Goal: Information Seeking & Learning: Find specific fact

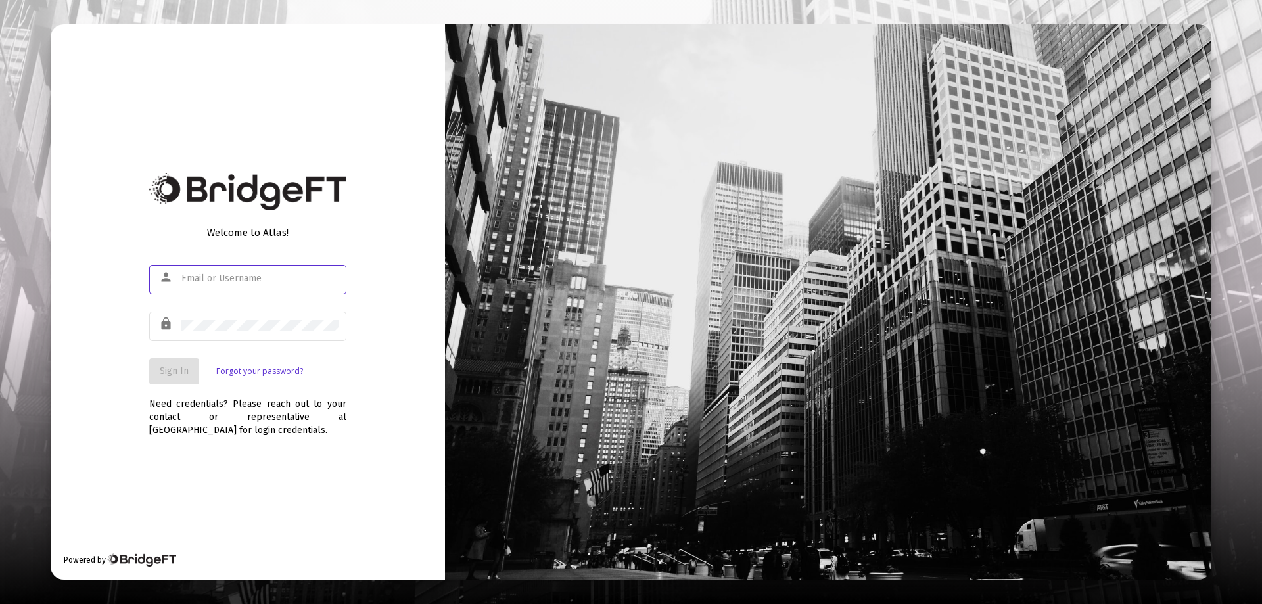
type input "[EMAIL_ADDRESS][DOMAIN_NAME]"
click at [172, 371] on span "Sign In" at bounding box center [174, 370] width 29 height 11
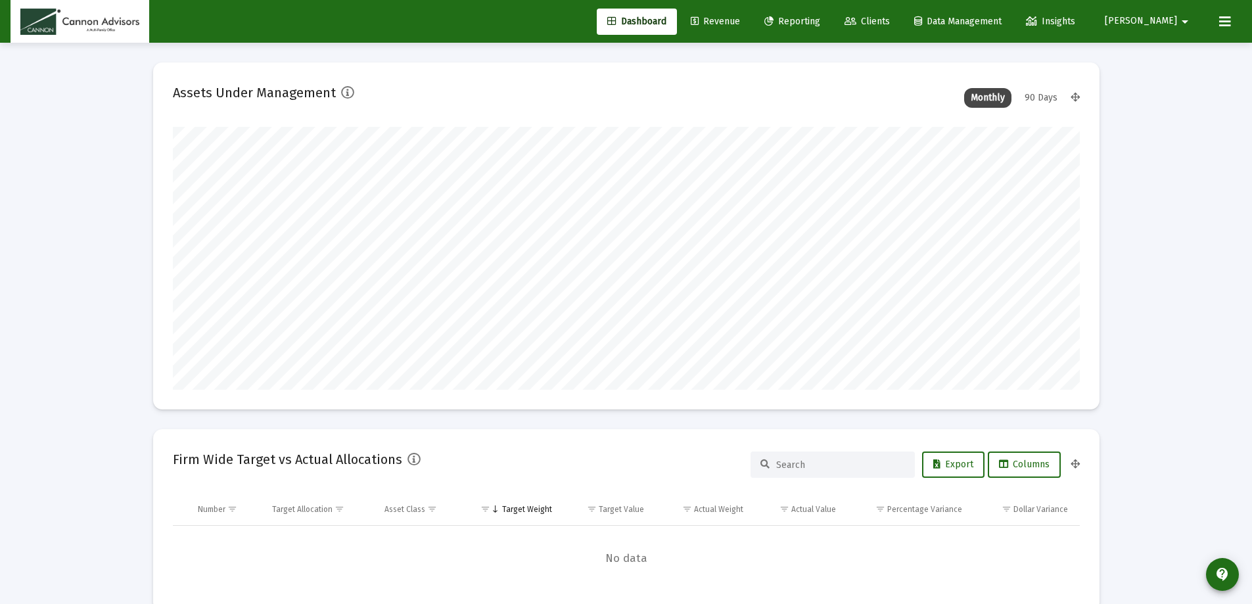
scroll to position [263, 488]
type input "[DATE]"
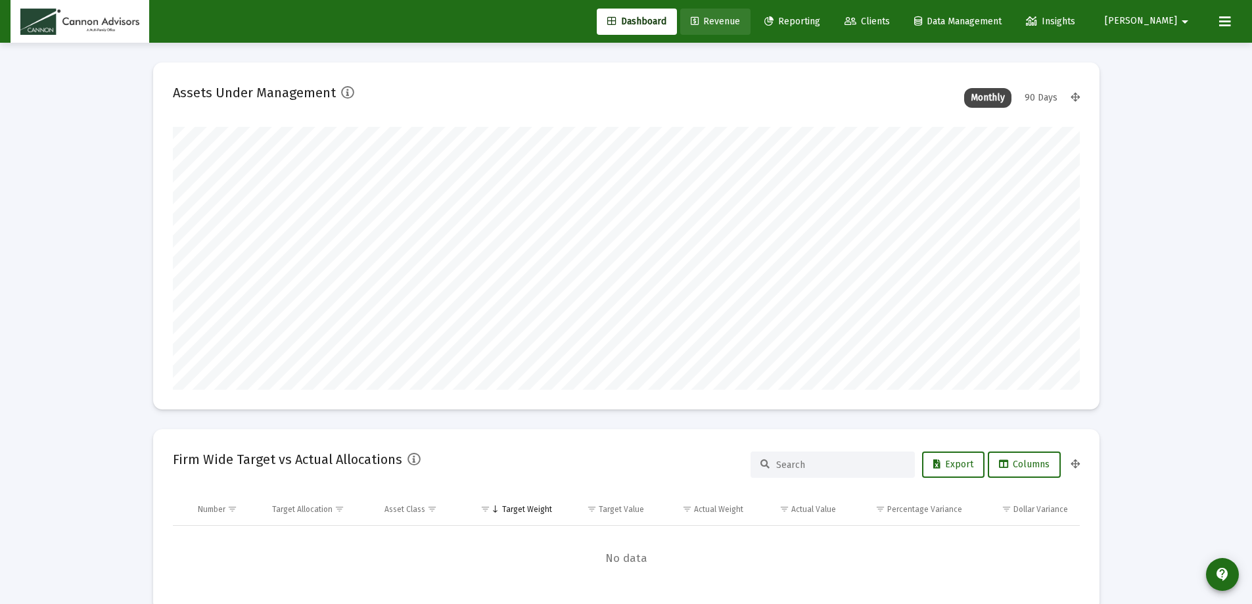
click at [740, 22] on span "Revenue" at bounding box center [715, 21] width 49 height 11
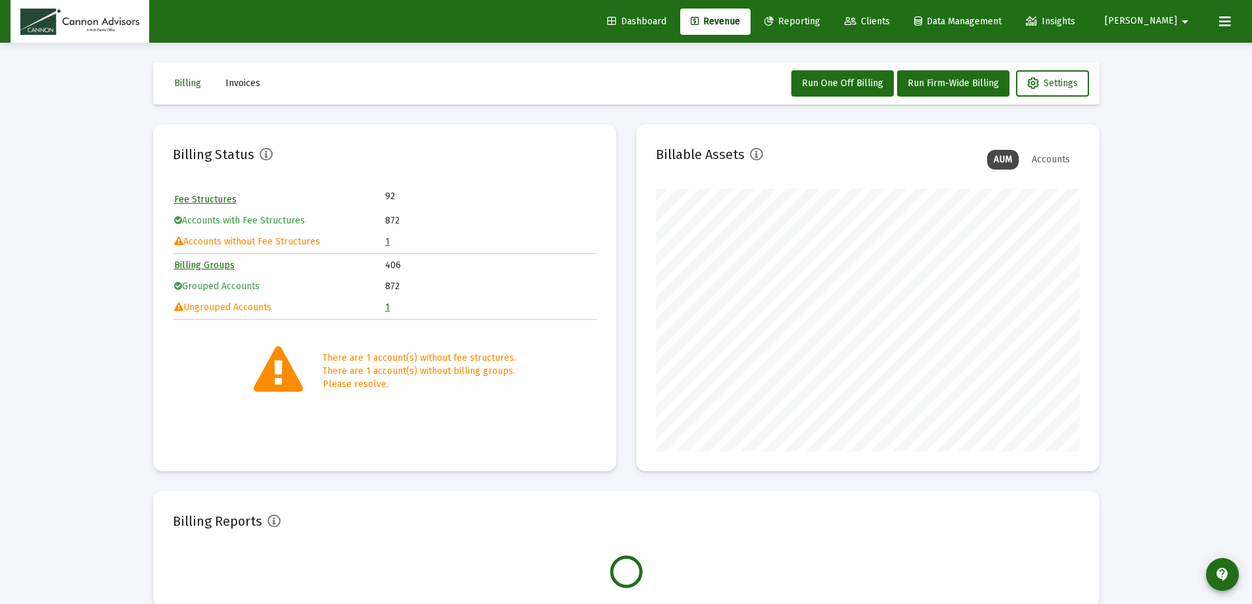
scroll to position [263, 424]
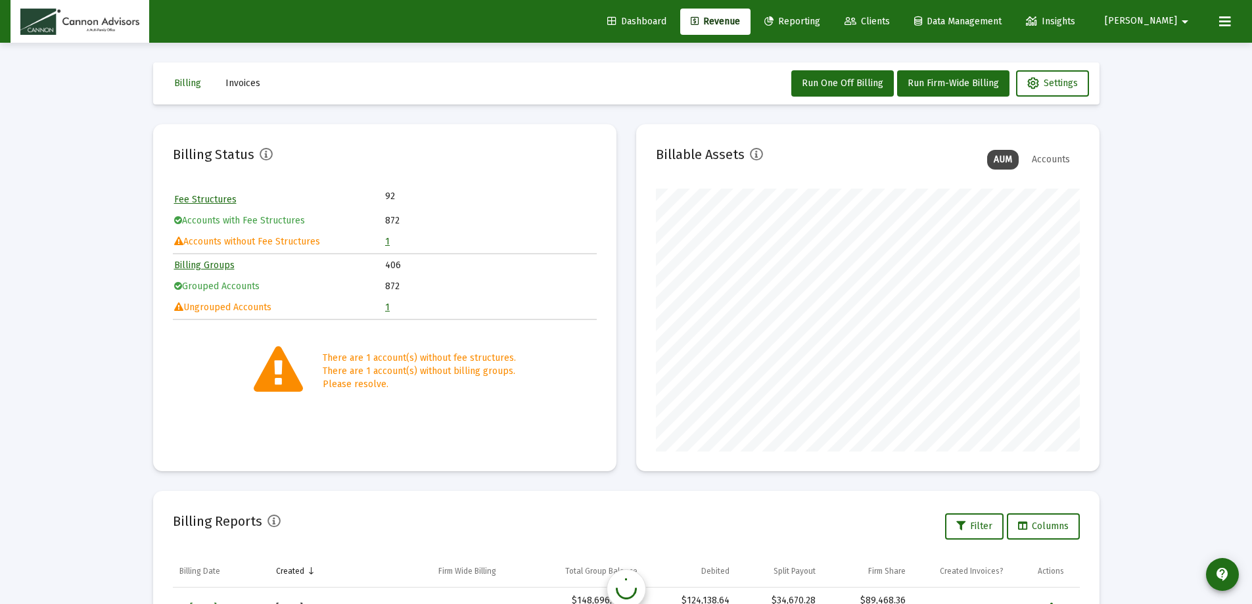
click at [386, 245] on link "1" at bounding box center [387, 241] width 5 height 11
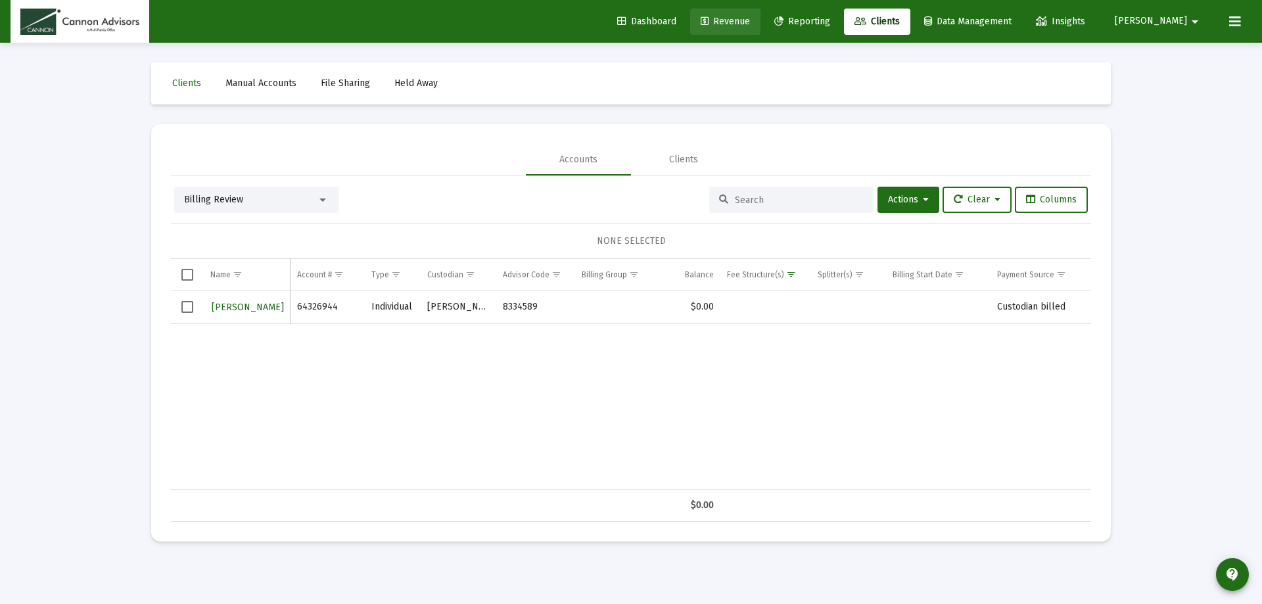
click at [750, 22] on span "Revenue" at bounding box center [725, 21] width 49 height 11
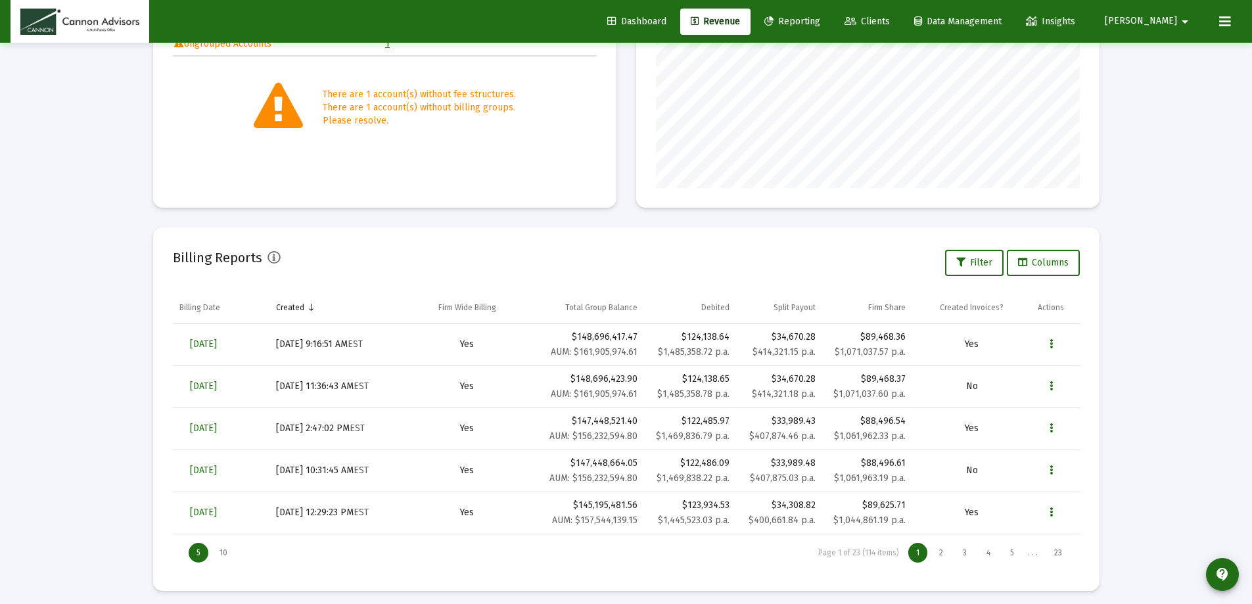
scroll to position [270, 0]
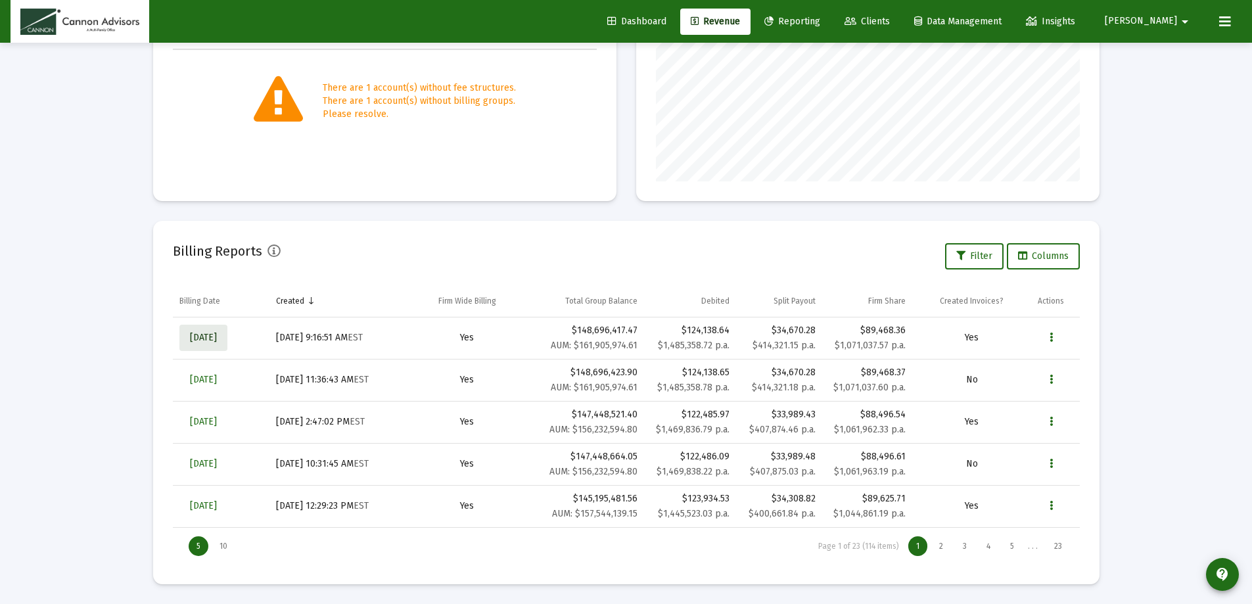
click at [208, 337] on span "[DATE]" at bounding box center [203, 337] width 27 height 11
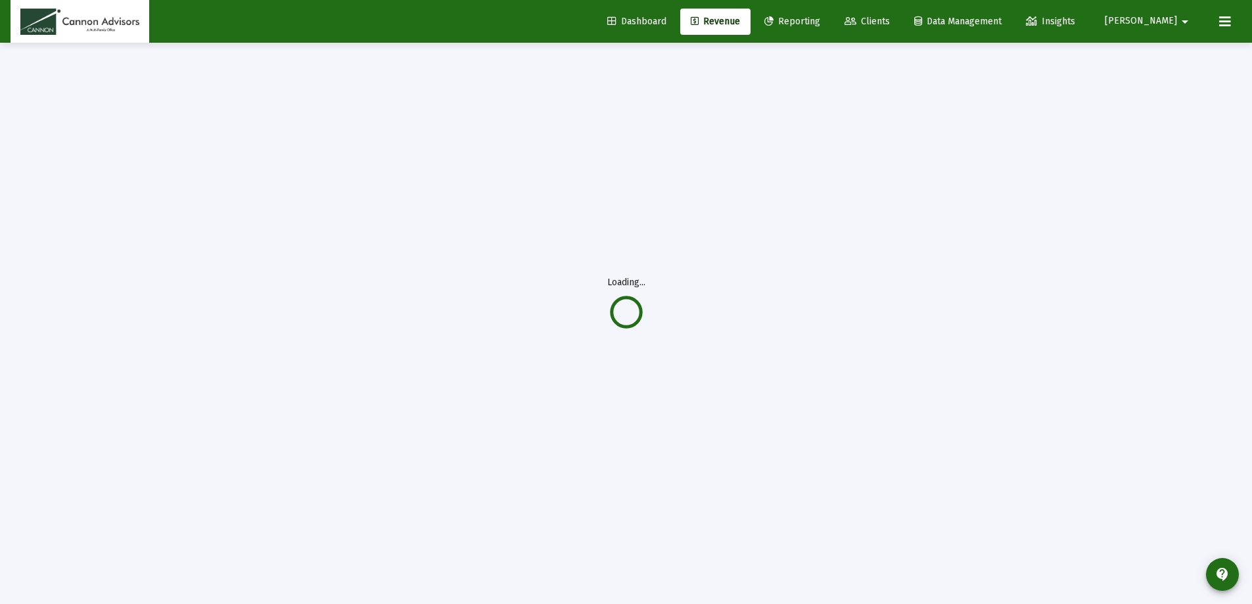
scroll to position [43, 0]
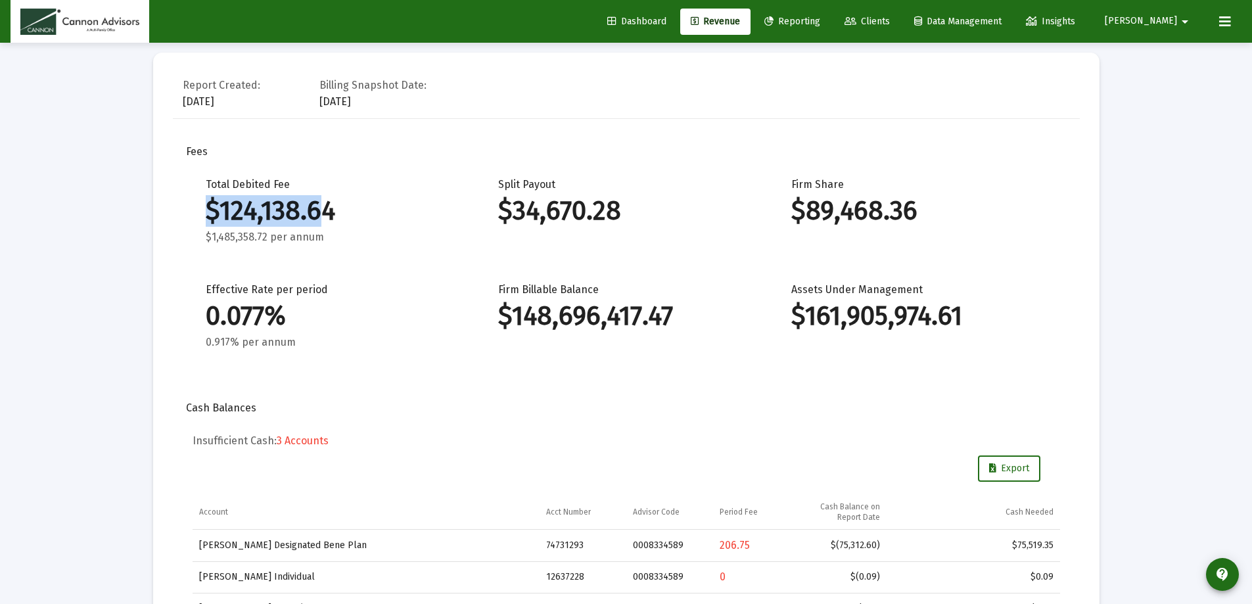
drag, startPoint x: 207, startPoint y: 204, endPoint x: 321, endPoint y: 198, distance: 114.5
click at [321, 204] on div "$124,138.64" at bounding box center [333, 210] width 254 height 13
copy div "$124,138.6"
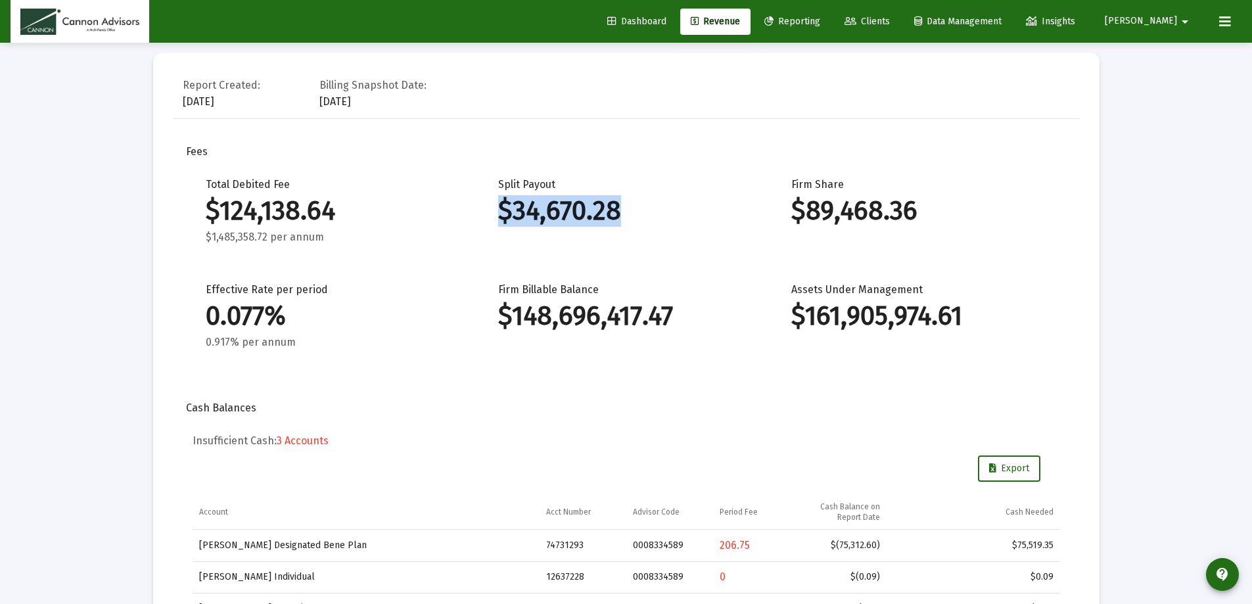
drag, startPoint x: 496, startPoint y: 209, endPoint x: 613, endPoint y: 212, distance: 117.0
click at [613, 212] on div "Total Debited Fee $124,138.64 $1,485,358.72 per annum Split Payout $34,670.28 F…" at bounding box center [627, 276] width 868 height 197
copy div "$34,670.28"
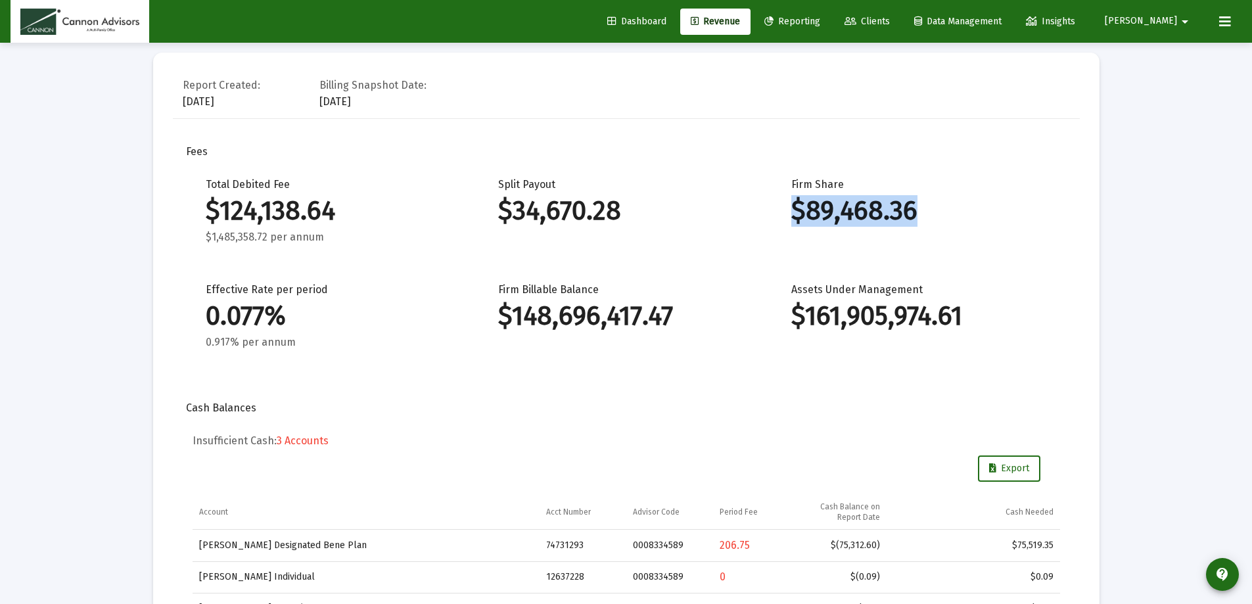
drag, startPoint x: 792, startPoint y: 208, endPoint x: 916, endPoint y: 199, distance: 123.9
click at [916, 199] on div "Firm Share $89,468.36" at bounding box center [918, 211] width 254 height 66
copy div "$89,468.36"
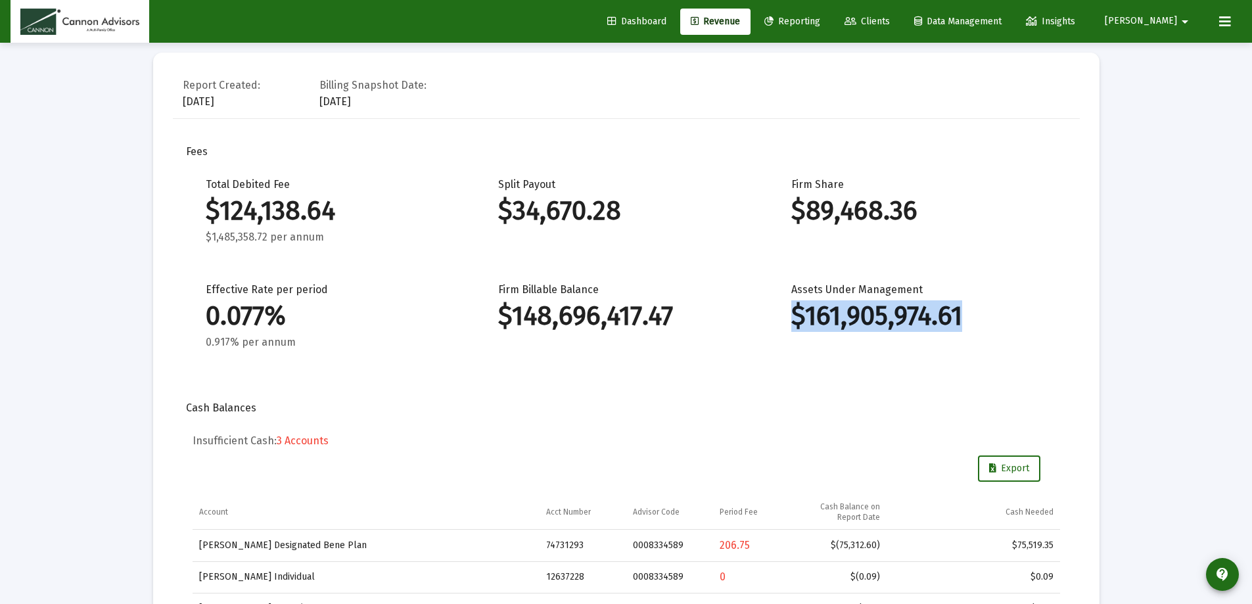
drag, startPoint x: 791, startPoint y: 316, endPoint x: 977, endPoint y: 316, distance: 186.7
click at [977, 316] on div "$161,905,974.61" at bounding box center [918, 316] width 254 height 13
copy div "$161,905,974.61"
drag, startPoint x: 497, startPoint y: 320, endPoint x: 503, endPoint y: 318, distance: 6.9
click at [506, 318] on div "Total Debited Fee $124,138.64 $1,485,358.72 per annum Split Payout $34,670.28 F…" at bounding box center [627, 276] width 868 height 197
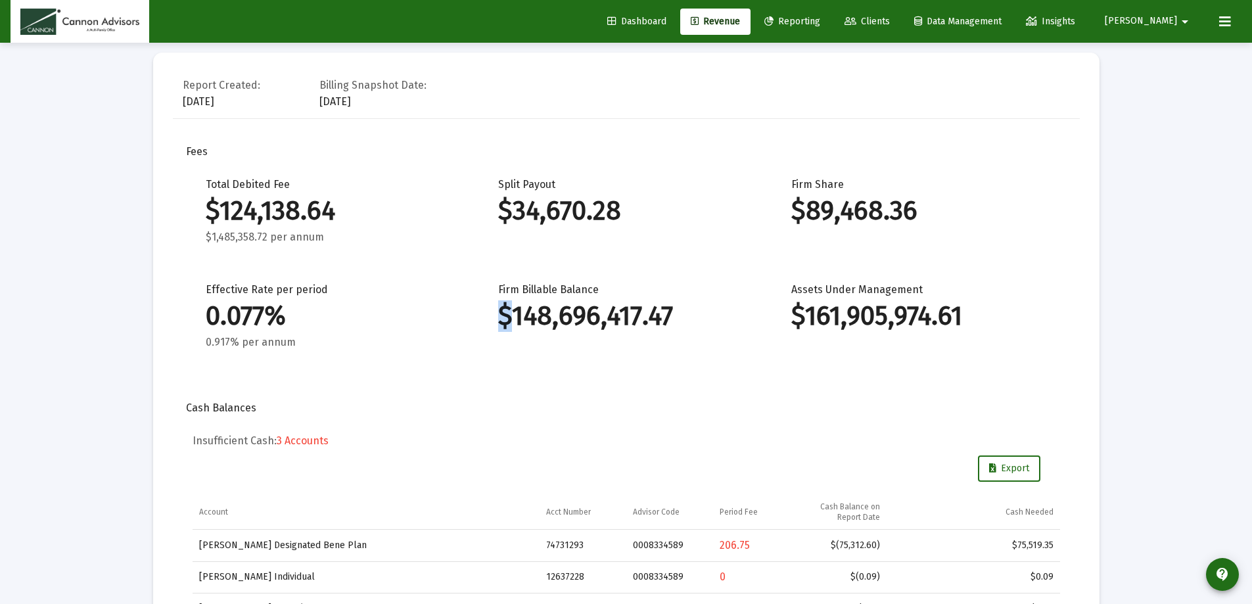
click at [496, 329] on div "Total Debited Fee $124,138.64 $1,485,358.72 per annum Split Payout $34,670.28 F…" at bounding box center [627, 276] width 868 height 197
drag, startPoint x: 496, startPoint y: 319, endPoint x: 667, endPoint y: 319, distance: 170.2
click at [667, 319] on div "Total Debited Fee $124,138.64 $1,485,358.72 per annum Split Payout $34,670.28 F…" at bounding box center [627, 276] width 868 height 197
copy div "$148,696,417.47"
